Goal: Transaction & Acquisition: Purchase product/service

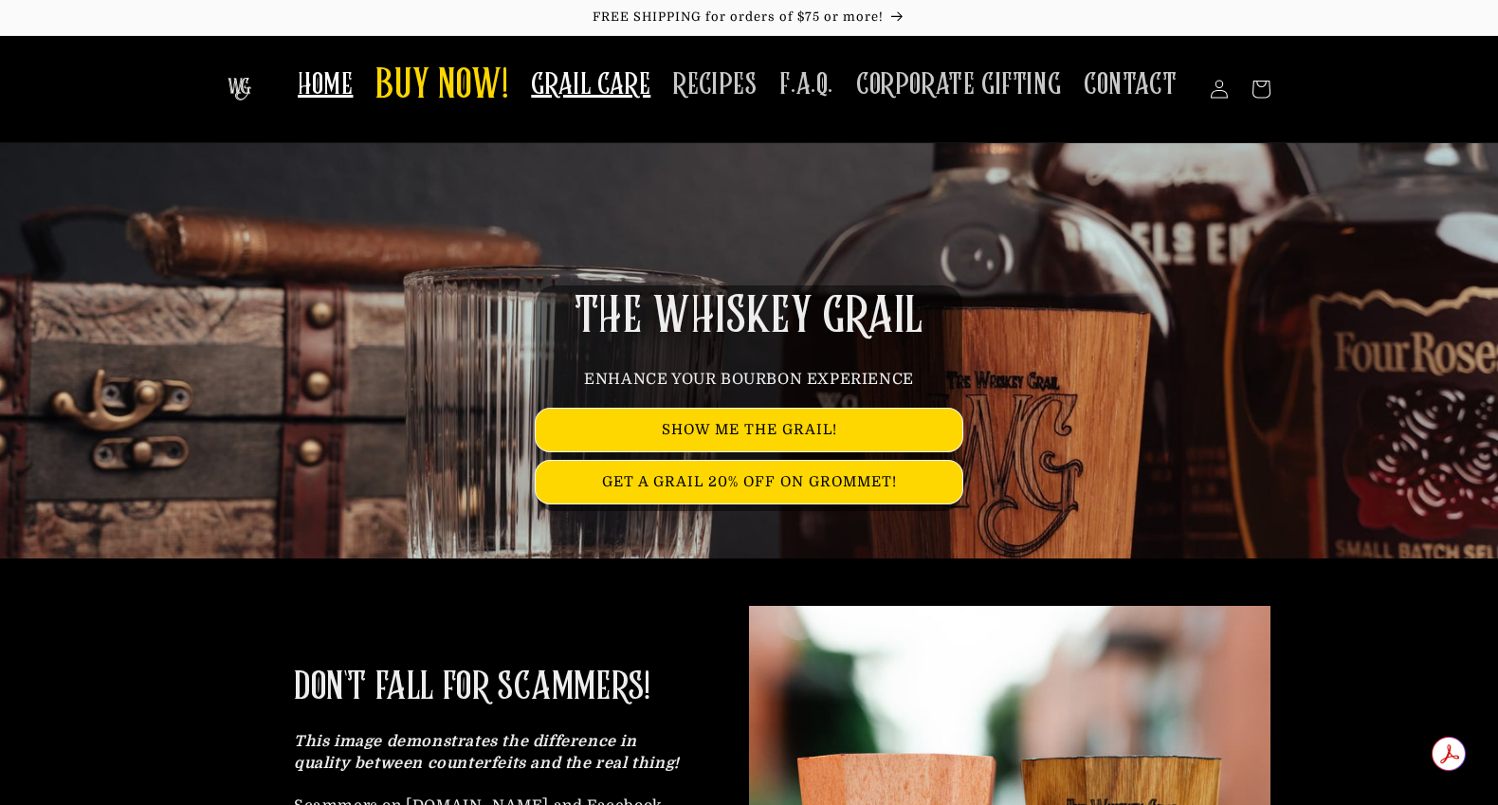
click at [615, 89] on span "GRAIL CARE" at bounding box center [590, 84] width 119 height 37
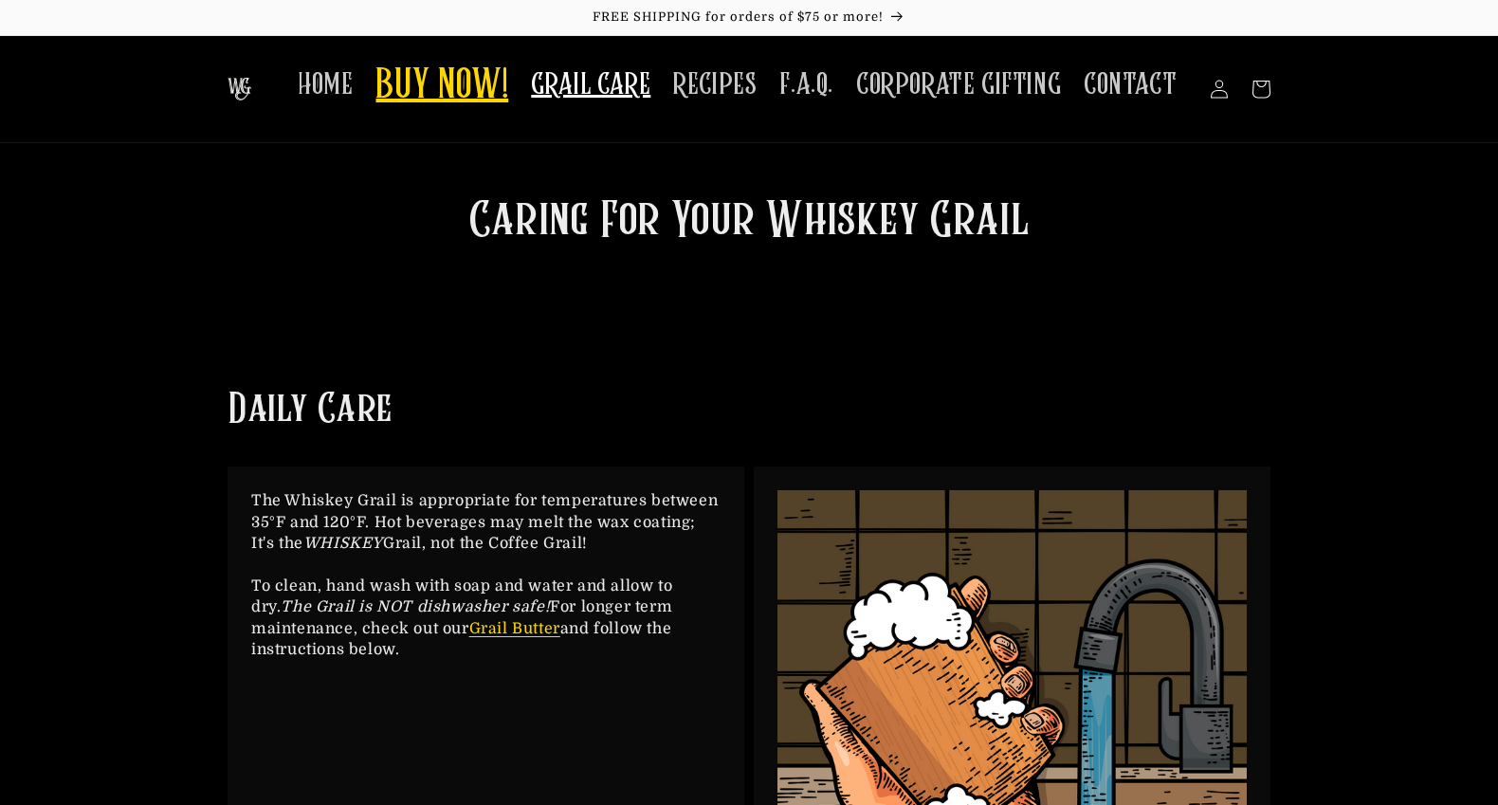
click at [463, 90] on span "BUY NOW!" at bounding box center [441, 87] width 133 height 52
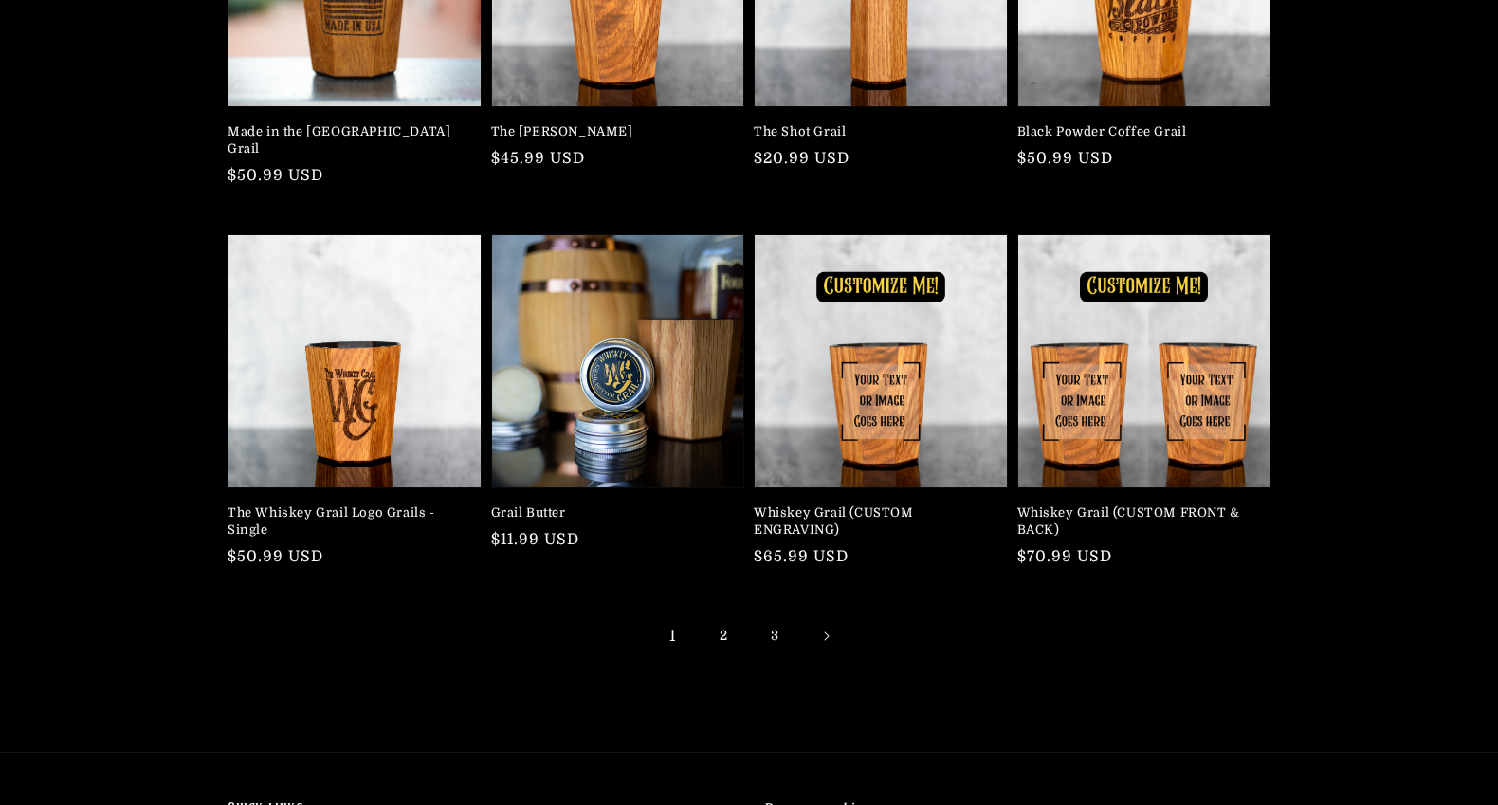
scroll to position [379, 0]
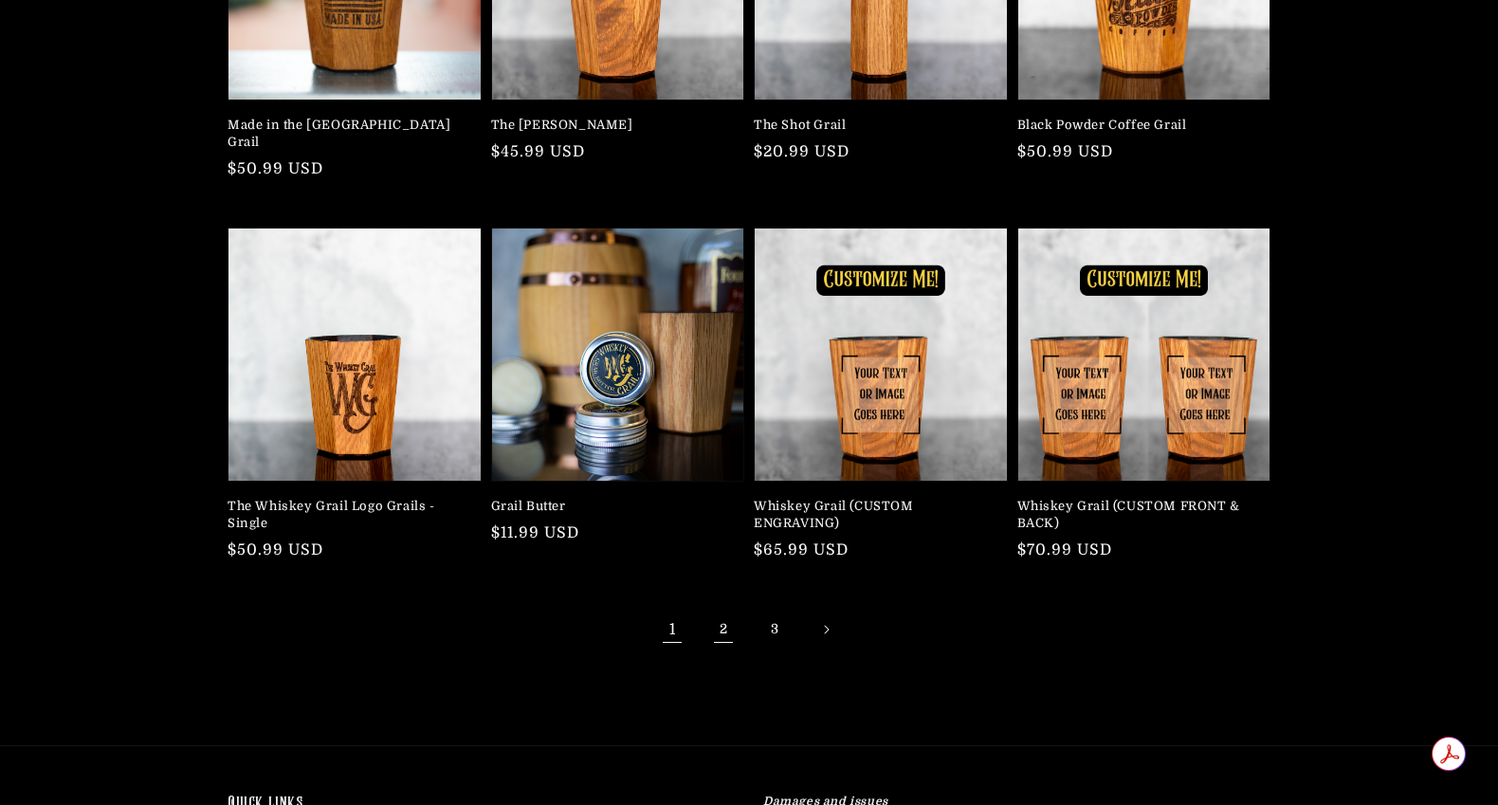
click at [719, 610] on link "2" at bounding box center [723, 630] width 42 height 42
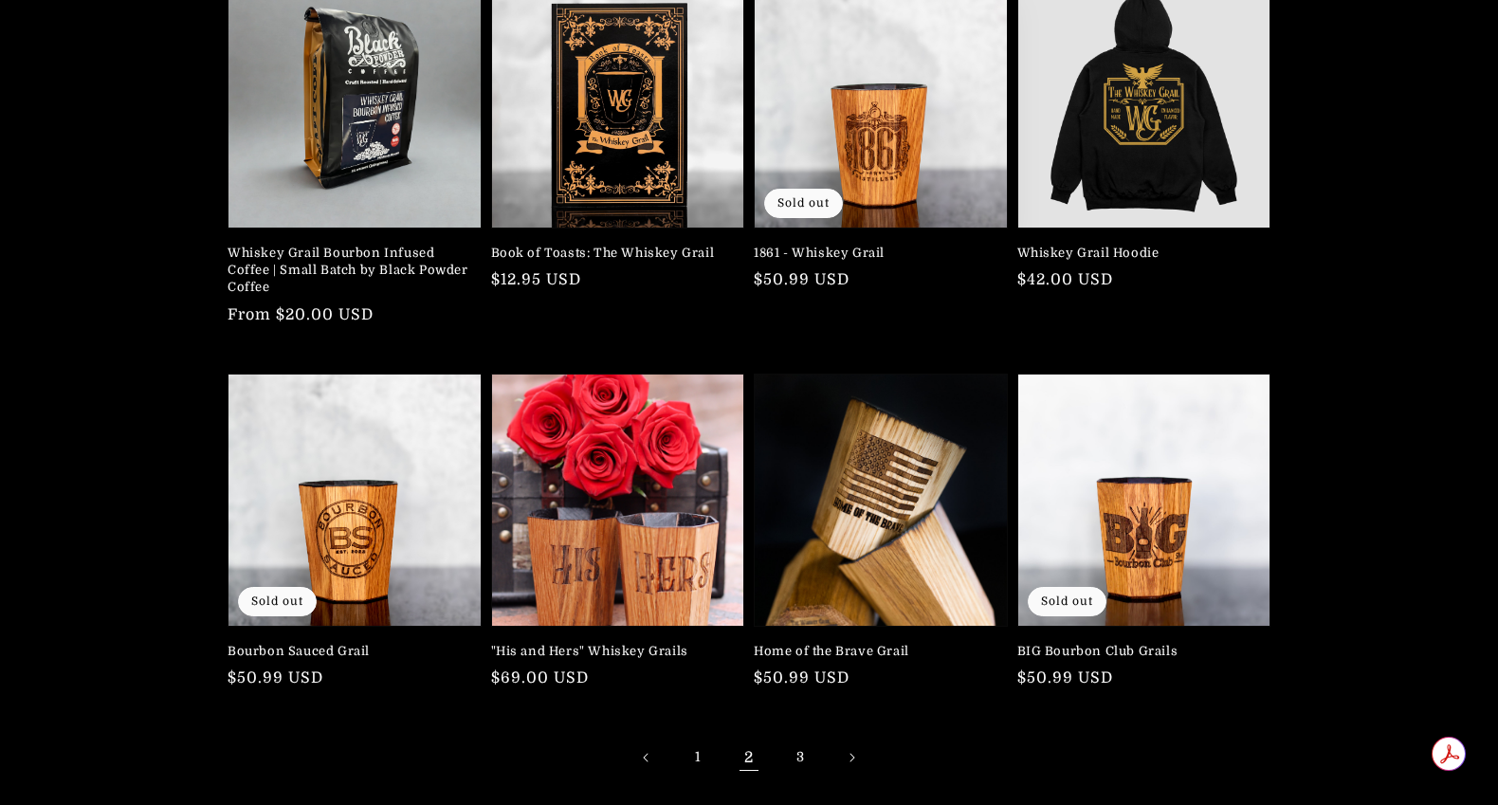
scroll to position [284, 0]
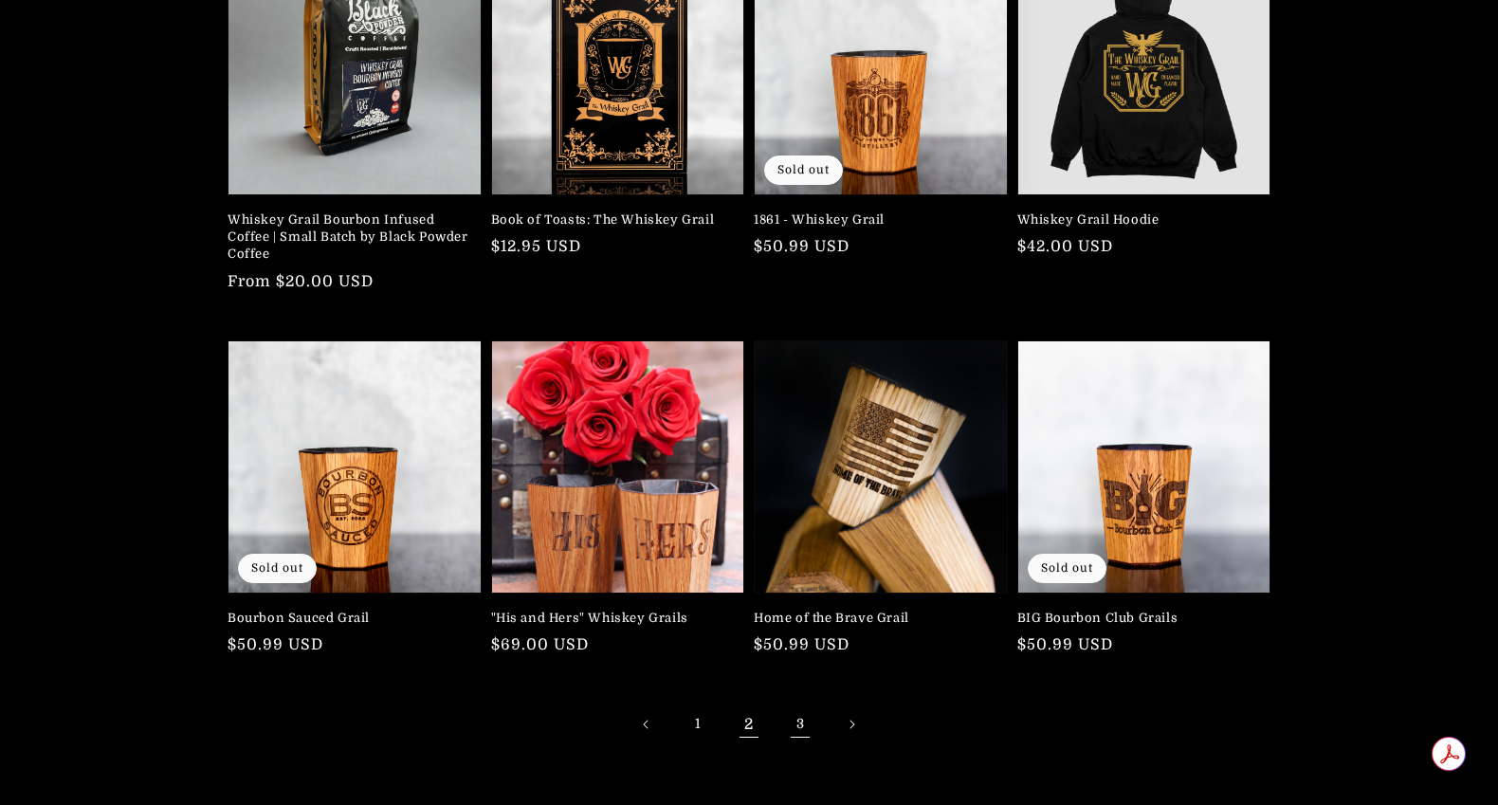
click at [810, 716] on link "3" at bounding box center [800, 724] width 42 height 42
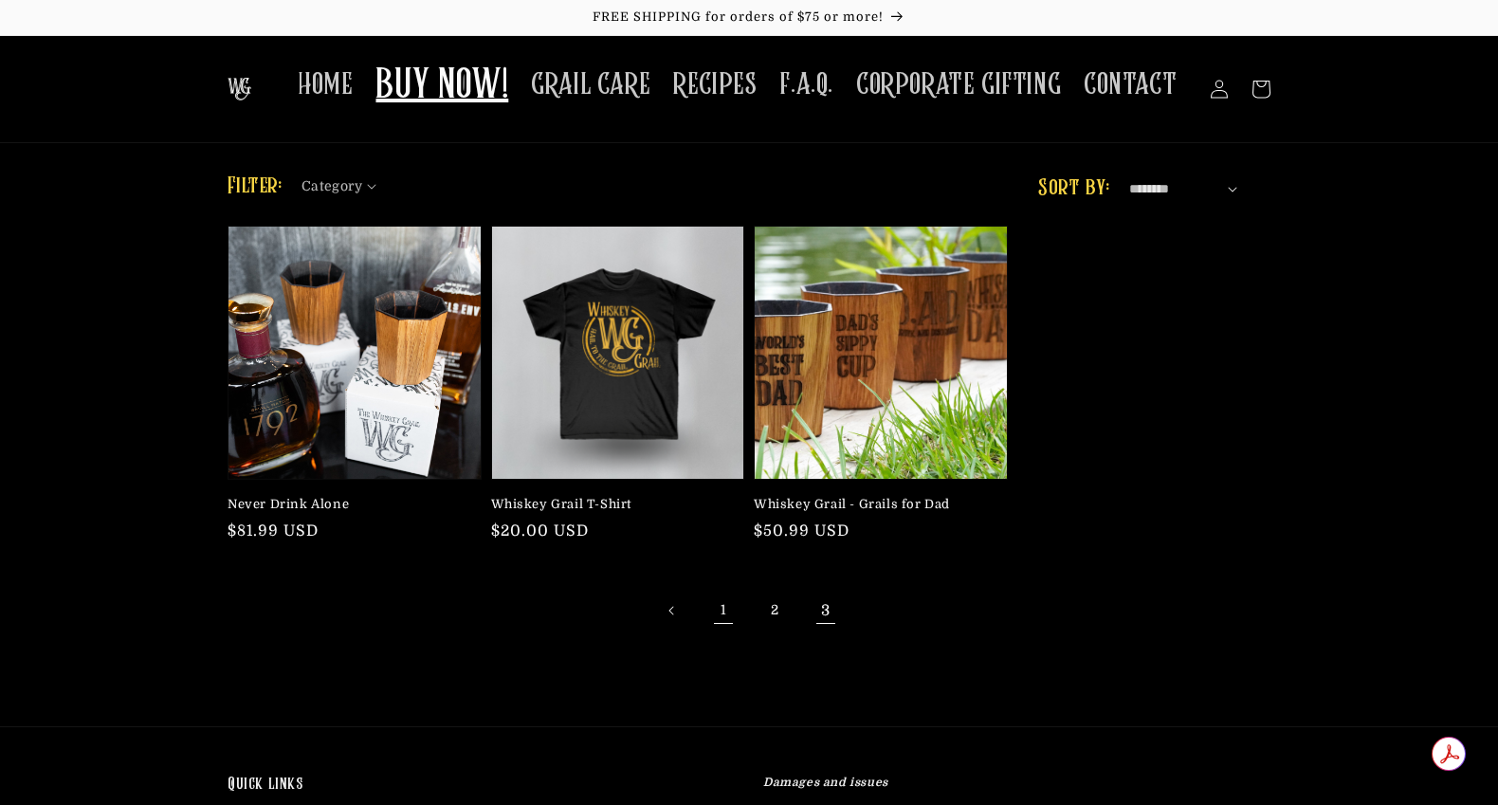
click at [720, 614] on link "1" at bounding box center [723, 611] width 42 height 42
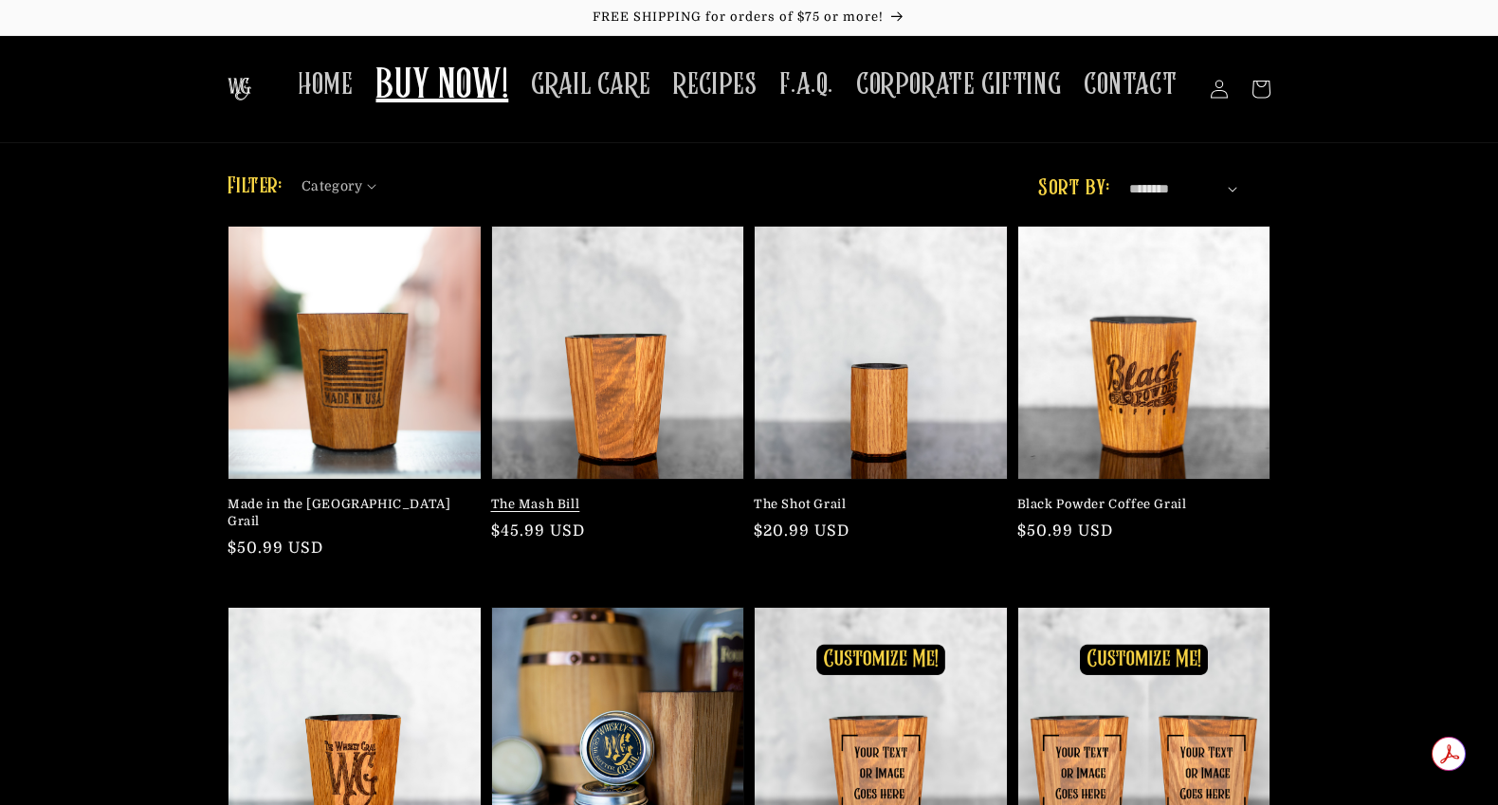
click at [579, 496] on link "The Mash Bill" at bounding box center [612, 504] width 243 height 17
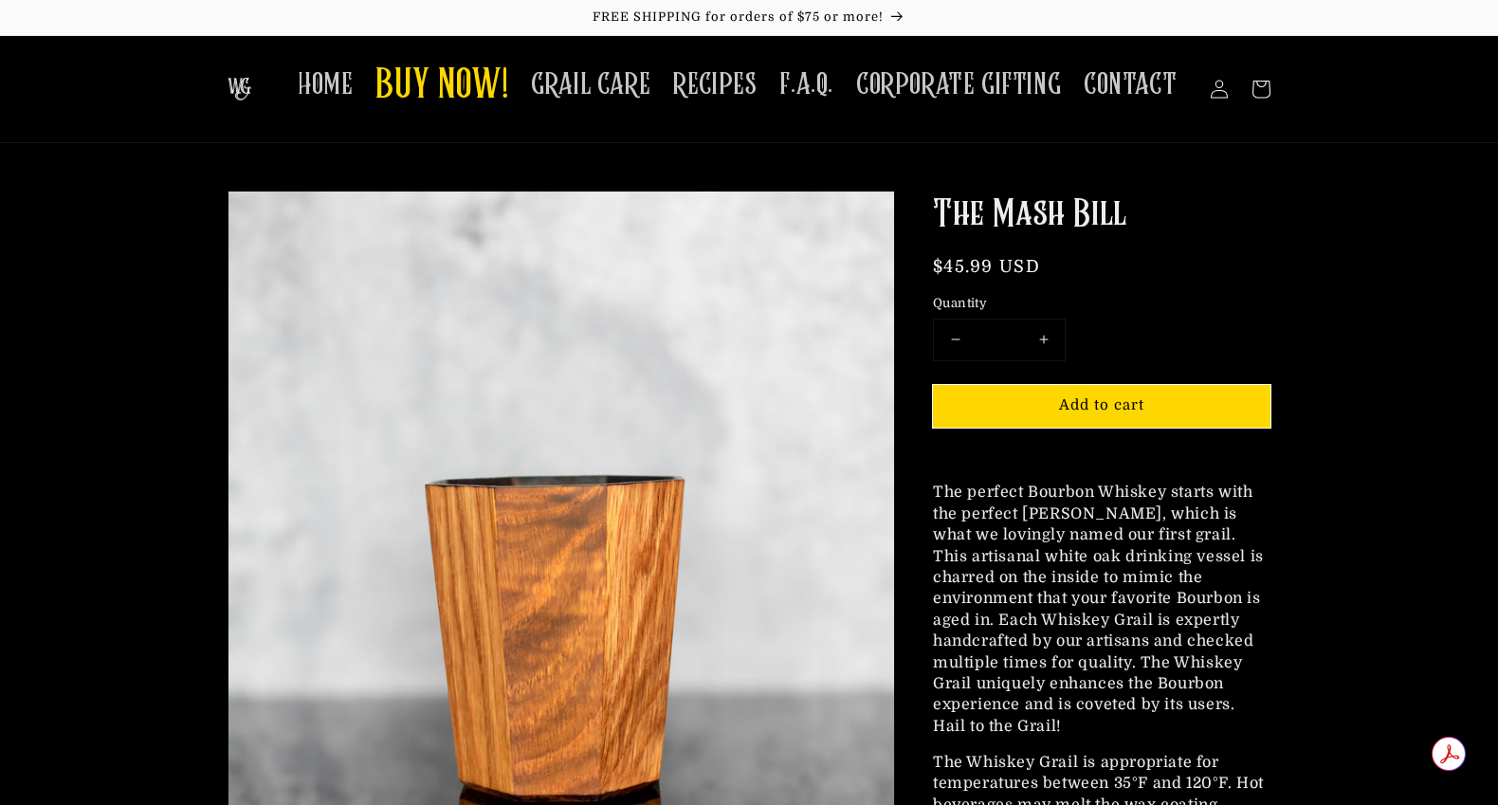
click at [1044, 332] on button "Increase quantity for The [PERSON_NAME]" at bounding box center [1043, 339] width 43 height 41
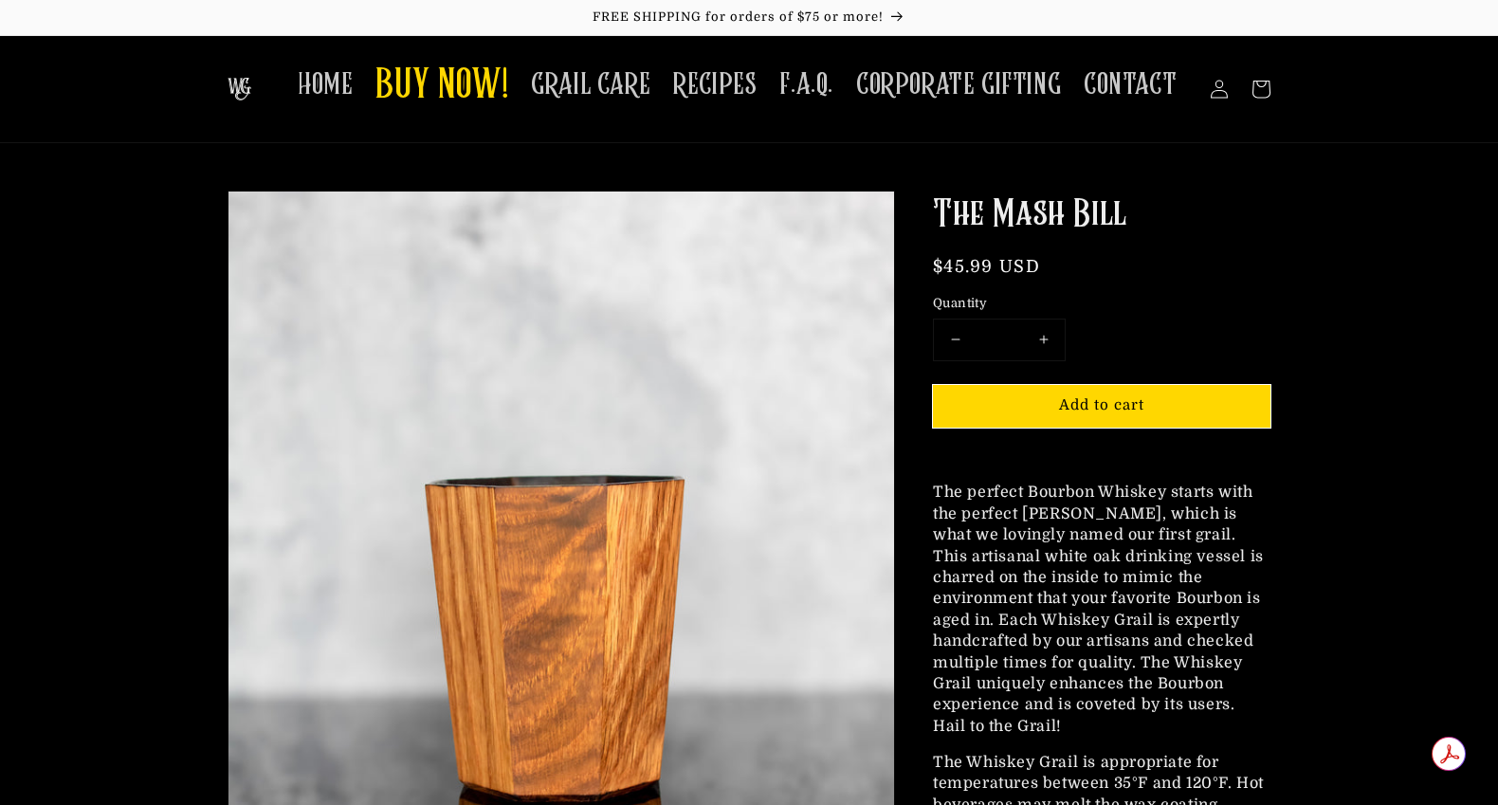
click at [1044, 332] on button "Increase quantity for The [PERSON_NAME]" at bounding box center [1043, 339] width 43 height 41
type input "**"
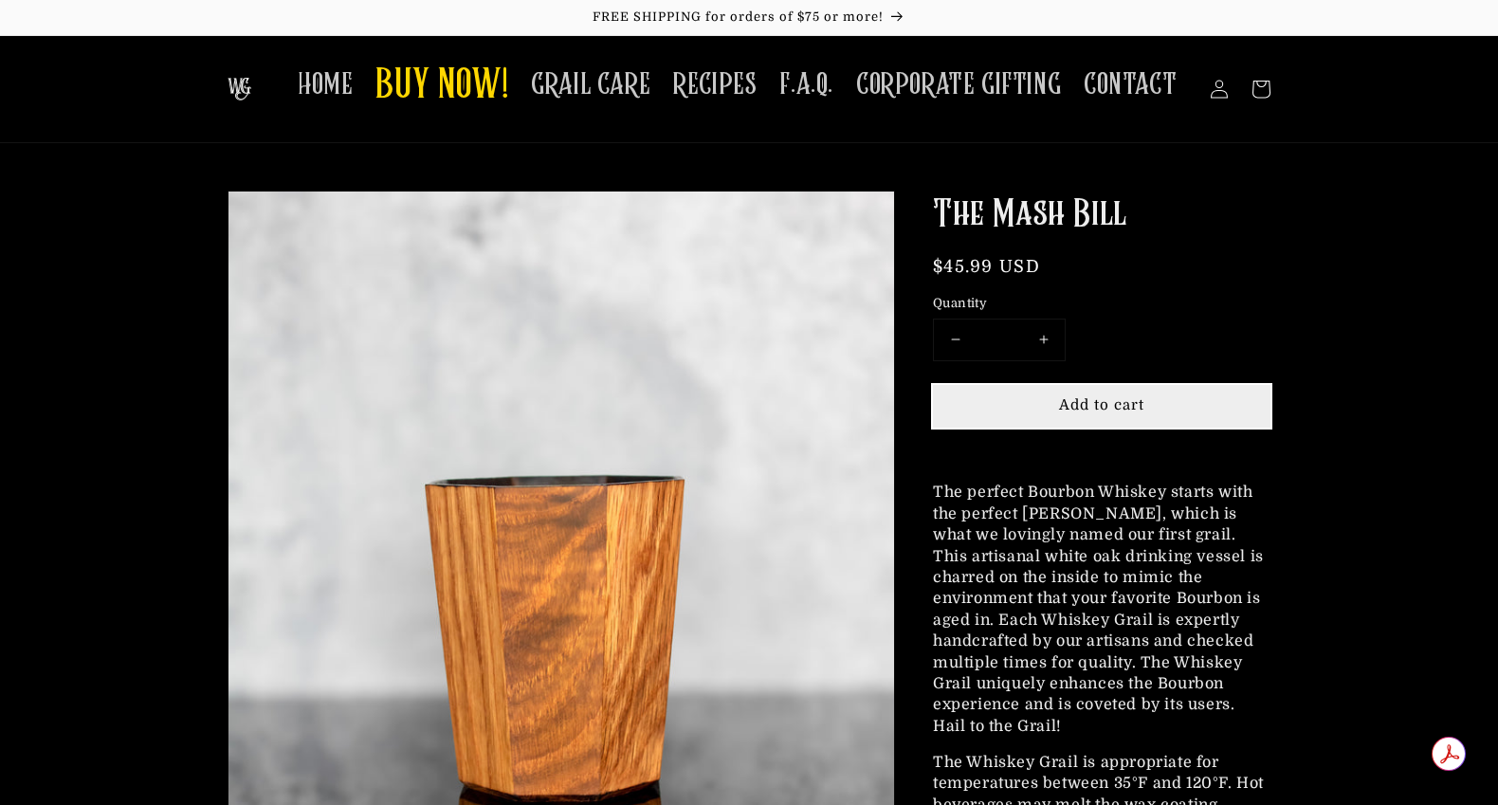
click at [1106, 398] on span "Add to cart" at bounding box center [1101, 404] width 85 height 17
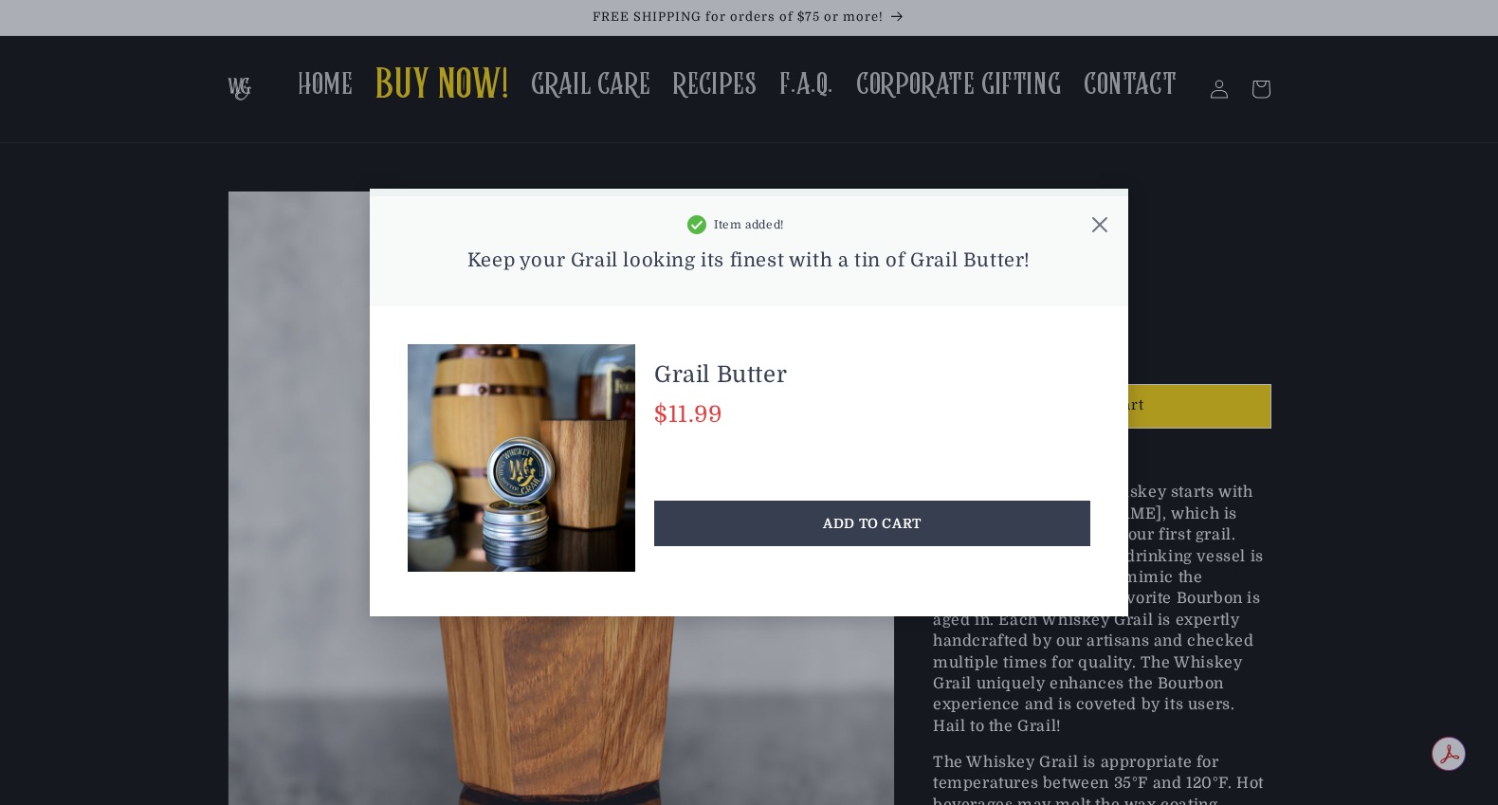
click at [1102, 225] on icon at bounding box center [1099, 224] width 19 height 19
